Goal: Information Seeking & Learning: Find specific page/section

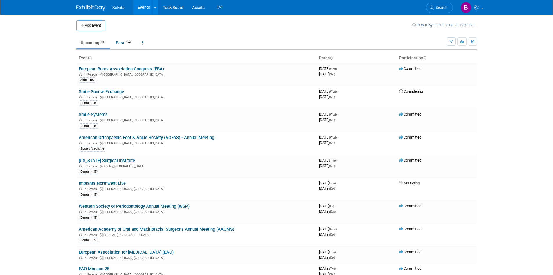
click at [503, 159] on body "Solvita Events Add Event Bulk Upload Events Shareable Event Boards Recently Vie…" at bounding box center [276, 137] width 553 height 275
click at [96, 113] on link "Smile Systems" at bounding box center [93, 114] width 29 height 5
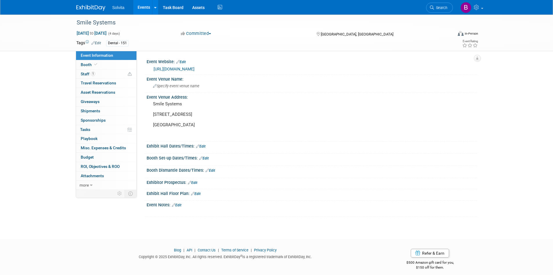
click at [89, 7] on img at bounding box center [90, 8] width 29 height 6
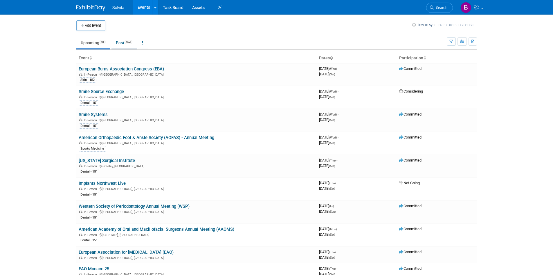
click at [124, 44] on link "Past 602" at bounding box center [124, 42] width 25 height 11
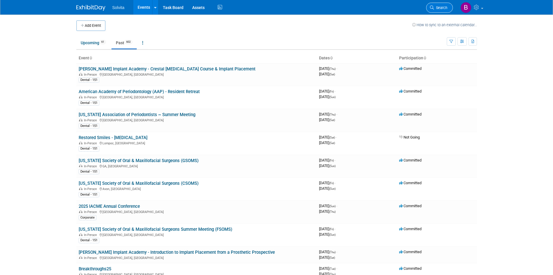
click at [440, 8] on span "Search" at bounding box center [440, 8] width 13 height 4
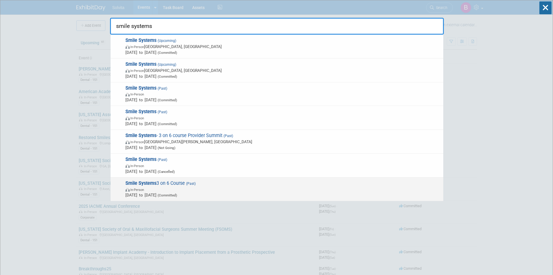
type input "smile systems"
click at [155, 182] on strong "Smile Systems" at bounding box center [141, 183] width 31 height 6
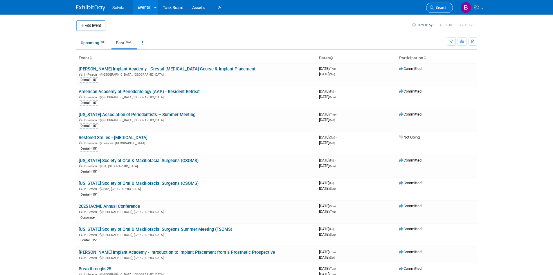
click at [443, 7] on span "Search" at bounding box center [440, 8] width 13 height 4
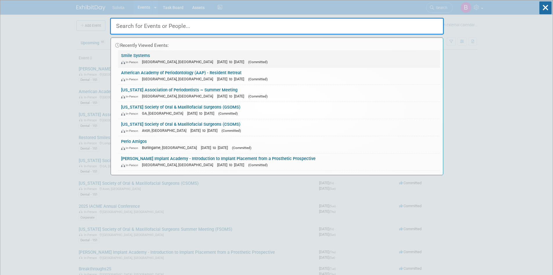
click at [146, 57] on link "Smile Systems In-Person Pleasant Grove, UT Sep 10, 2025 to Sep 13, 2025 (Commit…" at bounding box center [279, 58] width 322 height 17
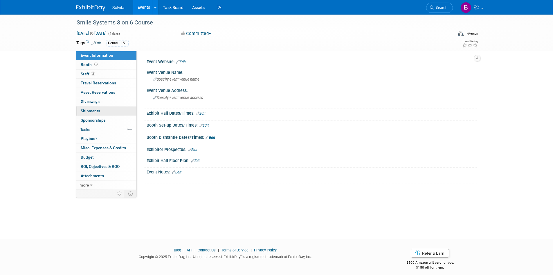
click at [82, 110] on span "Shipments 0" at bounding box center [90, 110] width 19 height 5
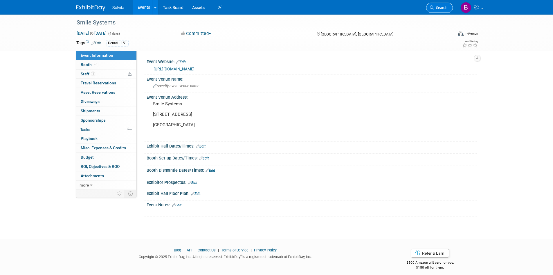
click at [444, 6] on span "Search" at bounding box center [440, 8] width 13 height 4
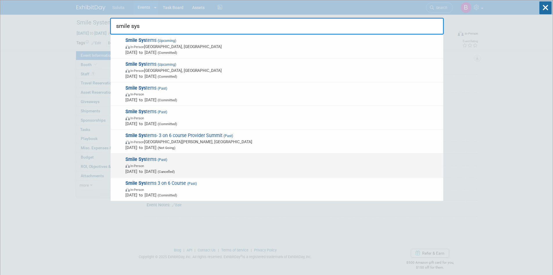
type input "smile sys"
click at [135, 160] on strong "Smile Sys" at bounding box center [136, 159] width 21 height 6
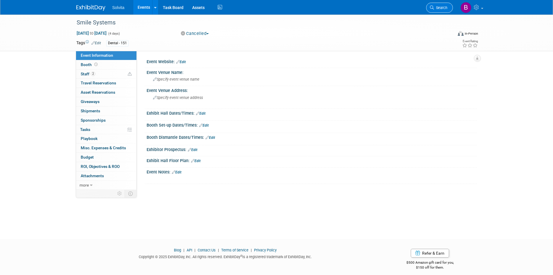
click at [437, 9] on span "Search" at bounding box center [440, 8] width 13 height 4
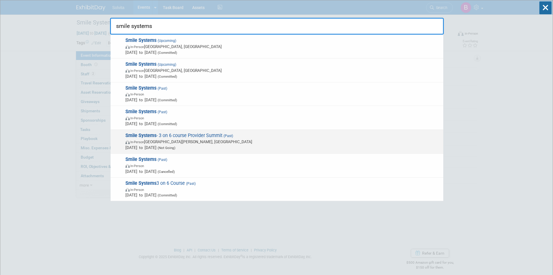
type input "smile systems"
click at [156, 133] on strong "Smile Systems" at bounding box center [141, 135] width 31 height 6
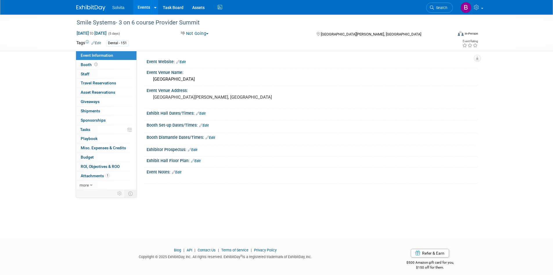
drag, startPoint x: 438, startPoint y: 6, endPoint x: 438, endPoint y: 10, distance: 4.1
click at [438, 6] on span "Search" at bounding box center [440, 8] width 13 height 4
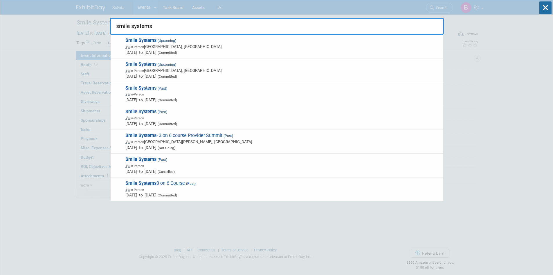
drag, startPoint x: 187, startPoint y: 25, endPoint x: 78, endPoint y: 22, distance: 108.7
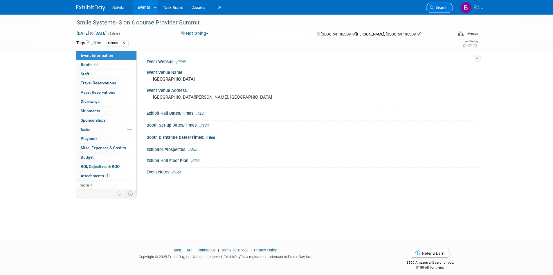
click at [444, 10] on span "Search" at bounding box center [440, 8] width 13 height 4
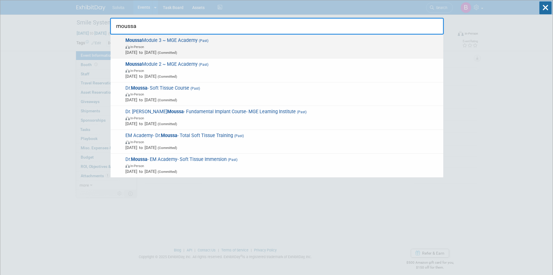
type input "moussa"
click at [168, 40] on span "Moussa Module 3 ~ MGE Academy (Past) In-Person Jun 12, 2025 to Jun 13, 2025 (Co…" at bounding box center [282, 46] width 317 height 18
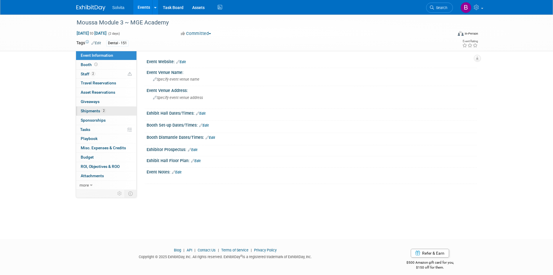
click at [100, 111] on span "Shipments 2" at bounding box center [93, 110] width 25 height 5
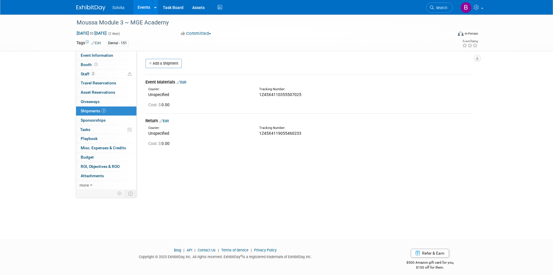
click at [95, 5] on img at bounding box center [90, 8] width 29 height 6
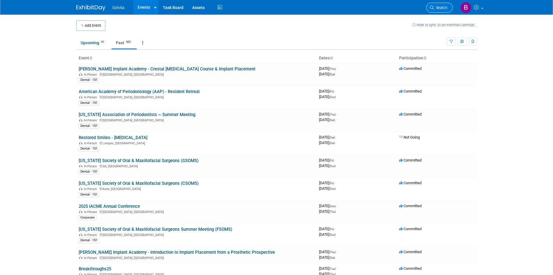
click at [437, 6] on span "Search" at bounding box center [440, 8] width 13 height 4
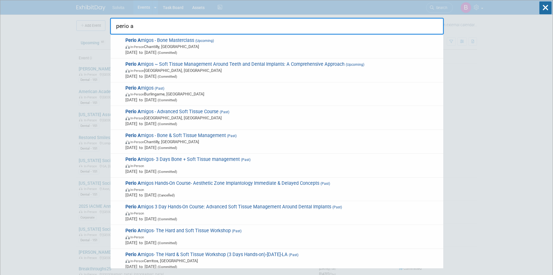
drag, startPoint x: 144, startPoint y: 25, endPoint x: 139, endPoint y: 28, distance: 5.5
click at [144, 25] on input "perio a" at bounding box center [277, 26] width 334 height 17
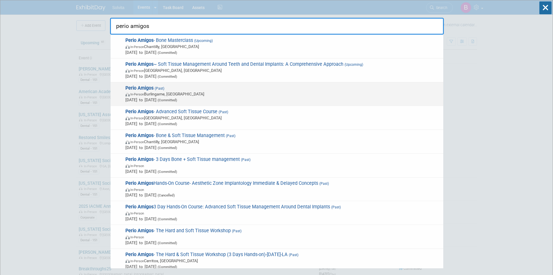
type input "perio amigos"
click at [144, 86] on strong "Perio Amigos" at bounding box center [140, 88] width 28 height 6
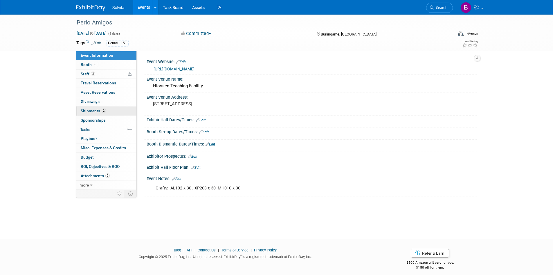
click at [93, 111] on span "Shipments 2" at bounding box center [93, 110] width 25 height 5
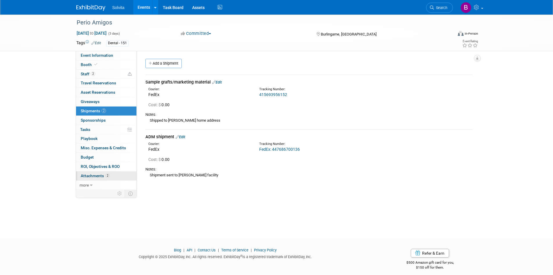
click at [90, 176] on span "Attachments 2" at bounding box center [95, 175] width 29 height 5
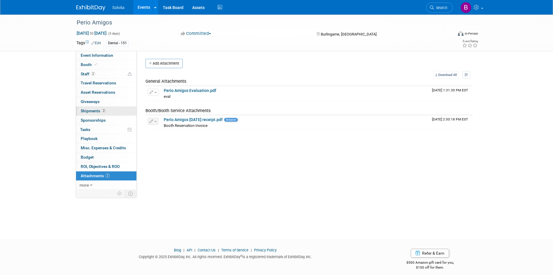
click at [90, 110] on span "Shipments 2" at bounding box center [93, 110] width 25 height 5
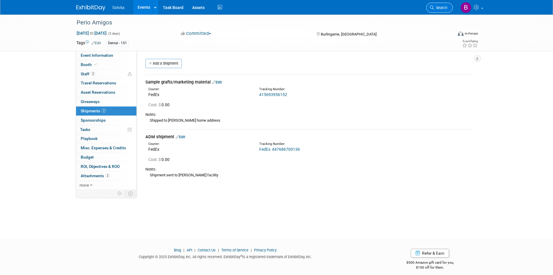
click at [443, 6] on span "Search" at bounding box center [440, 8] width 13 height 4
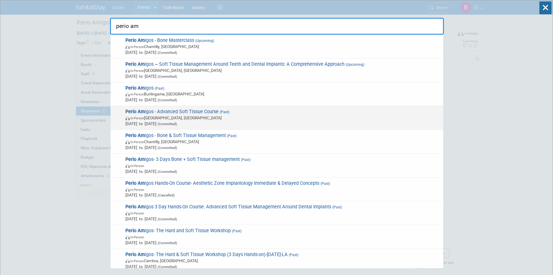
type input "perio am"
click at [153, 110] on span "Perio Am igos - Advanced Soft Tissue Course (Past) In-Person Los Angeles, CA Ap…" at bounding box center [282, 118] width 317 height 18
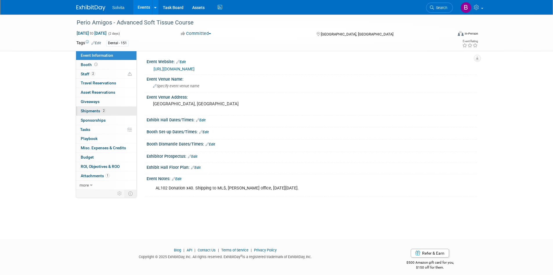
click at [96, 112] on span "Shipments 2" at bounding box center [93, 110] width 25 height 5
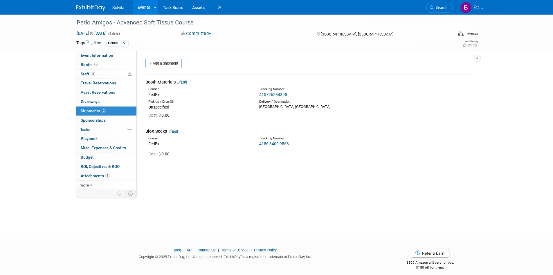
drag, startPoint x: 442, startPoint y: 7, endPoint x: 439, endPoint y: 9, distance: 3.4
click at [442, 7] on span "Search" at bounding box center [440, 8] width 13 height 4
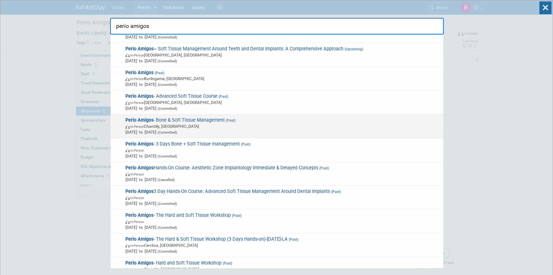
scroll to position [29, 0]
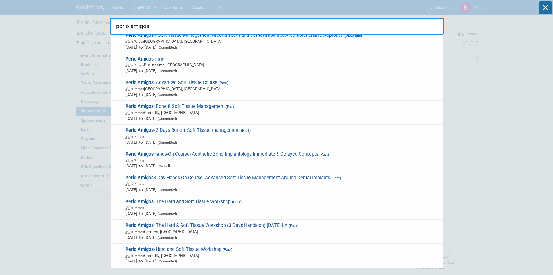
drag, startPoint x: 155, startPoint y: 29, endPoint x: 82, endPoint y: 19, distance: 74.5
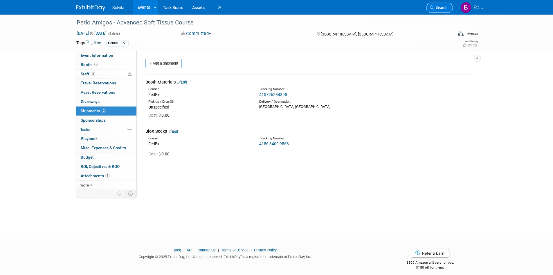
click at [434, 6] on icon at bounding box center [432, 8] width 4 height 4
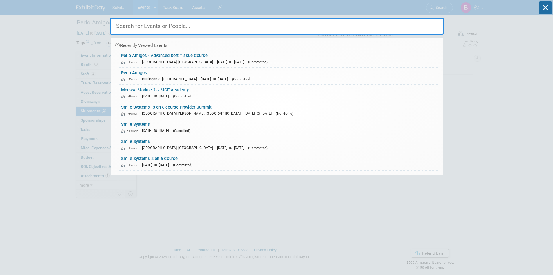
click at [228, 29] on input "text" at bounding box center [277, 26] width 334 height 17
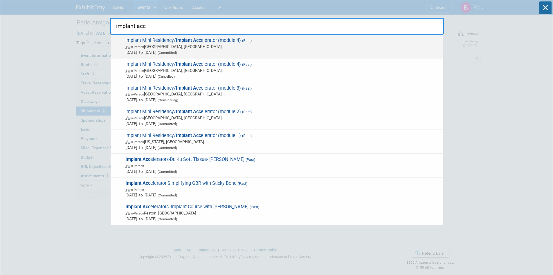
type input "implant acc"
click at [206, 40] on span "Implant Mini Residency/ Implant Acc elerator (module 4) (Past) In-Person Tijuan…" at bounding box center [282, 46] width 317 height 18
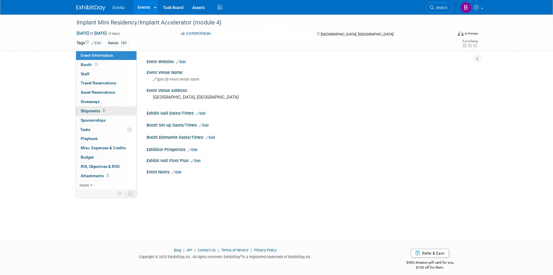
click at [92, 111] on span "Shipments 2" at bounding box center [93, 110] width 25 height 5
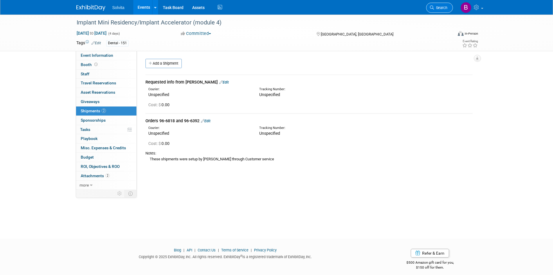
click at [440, 9] on span "Search" at bounding box center [440, 8] width 13 height 4
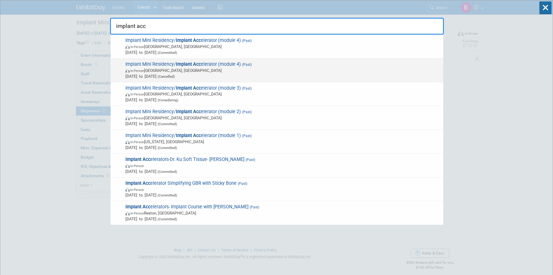
type input "implant acc"
click at [183, 63] on strong "Implant Acc" at bounding box center [188, 64] width 25 height 6
